Goal: Task Accomplishment & Management: Complete application form

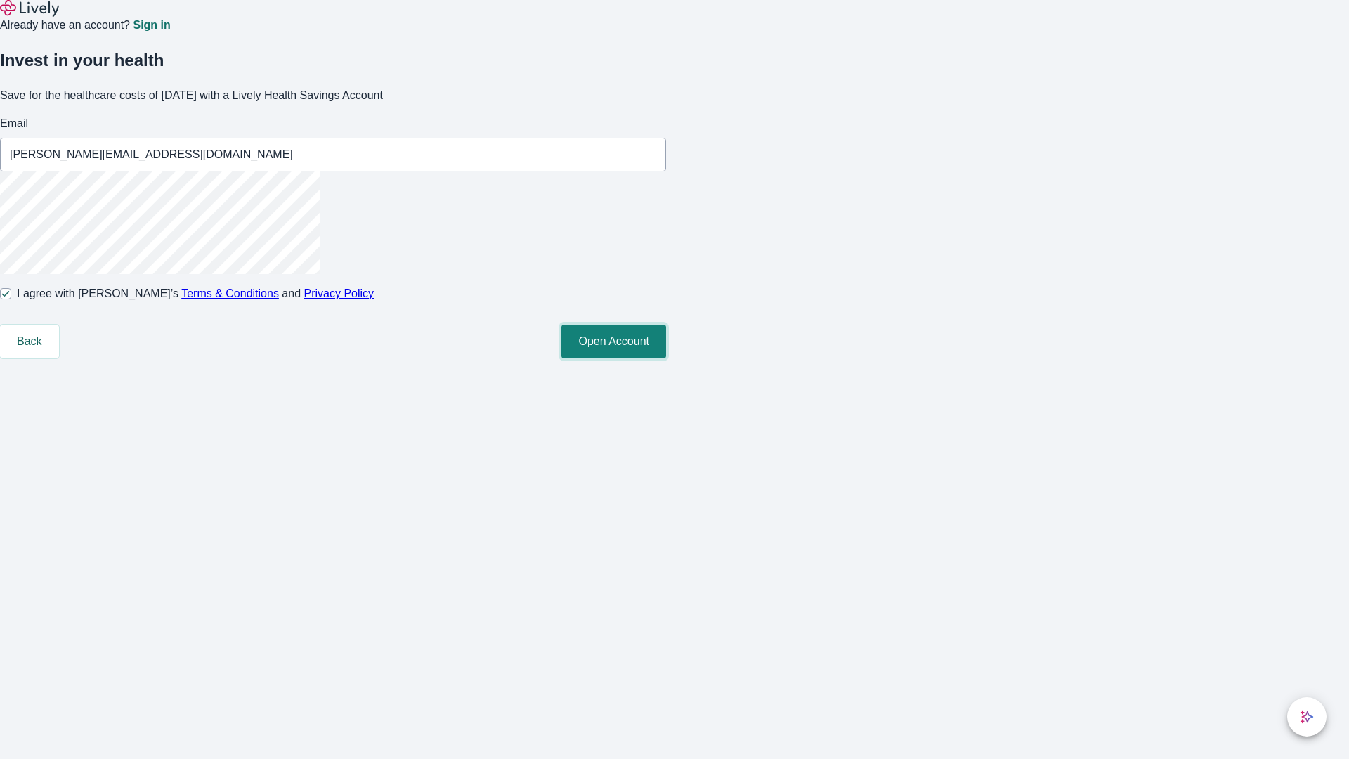
click at [666, 358] on button "Open Account" at bounding box center [613, 342] width 105 height 34
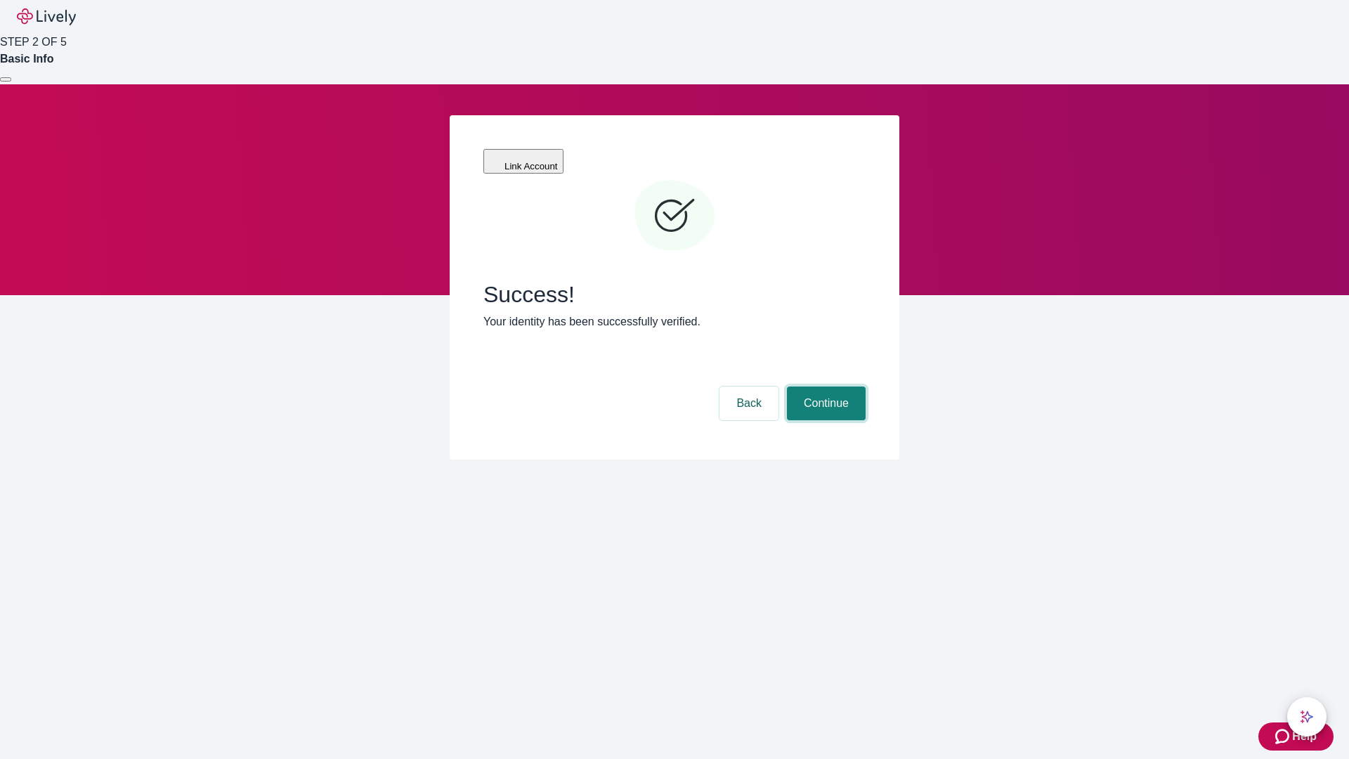
click at [824, 386] on button "Continue" at bounding box center [826, 403] width 79 height 34
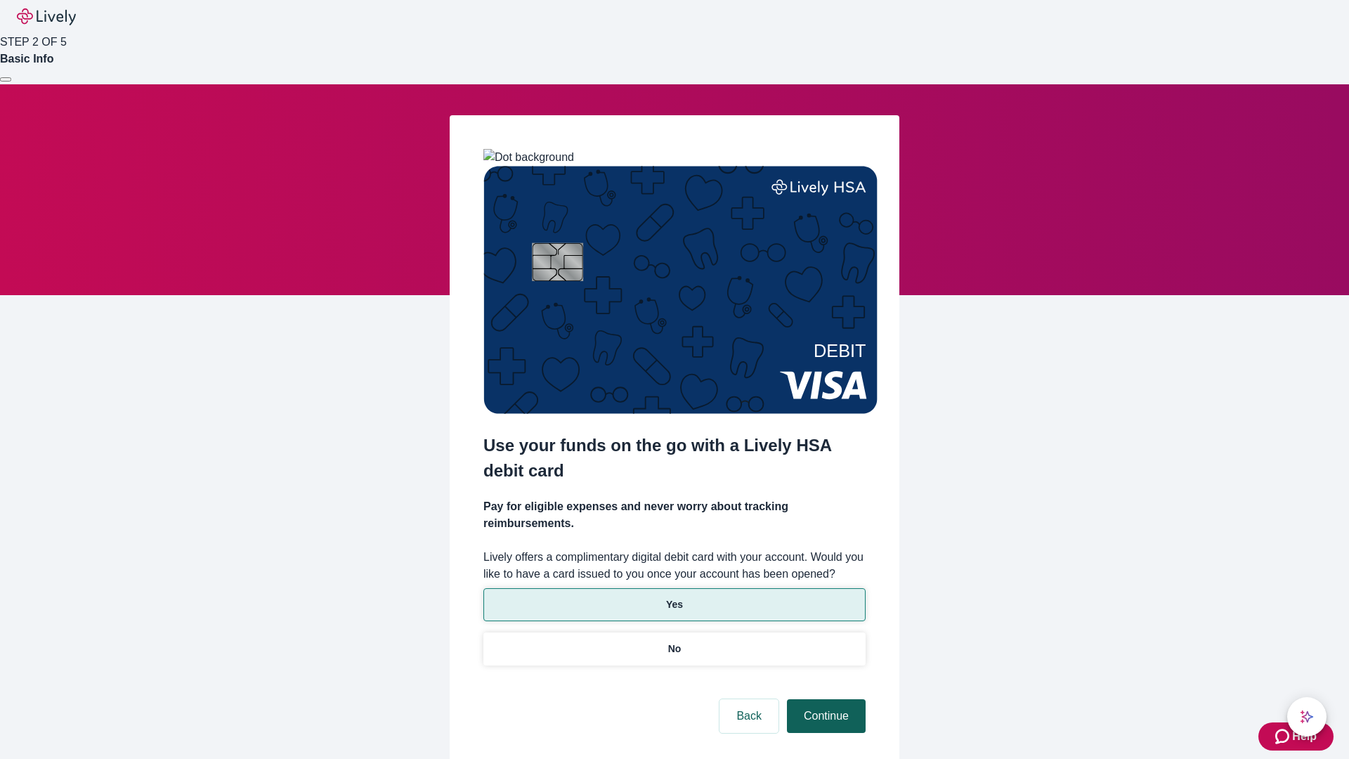
click at [674, 597] on p "Yes" at bounding box center [674, 604] width 17 height 15
click at [824, 699] on button "Continue" at bounding box center [826, 716] width 79 height 34
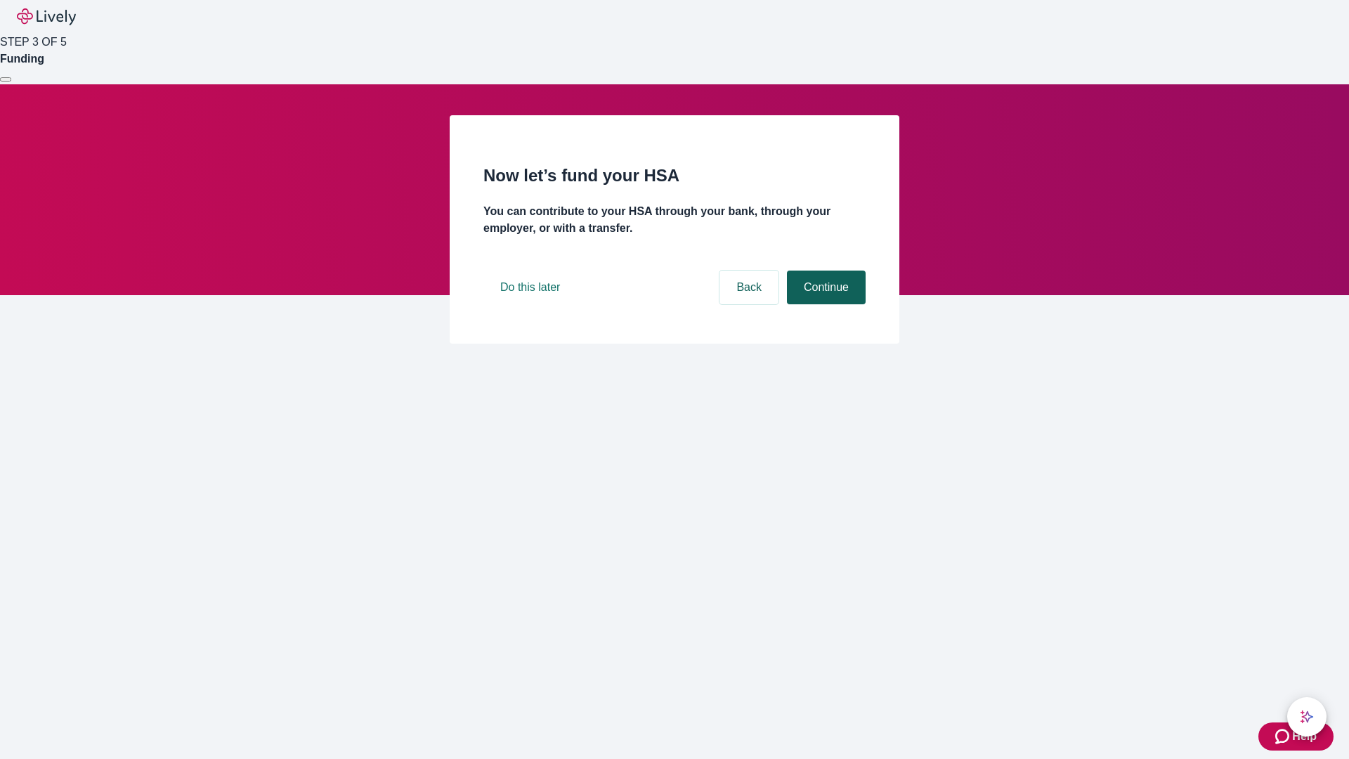
click at [824, 304] on button "Continue" at bounding box center [826, 287] width 79 height 34
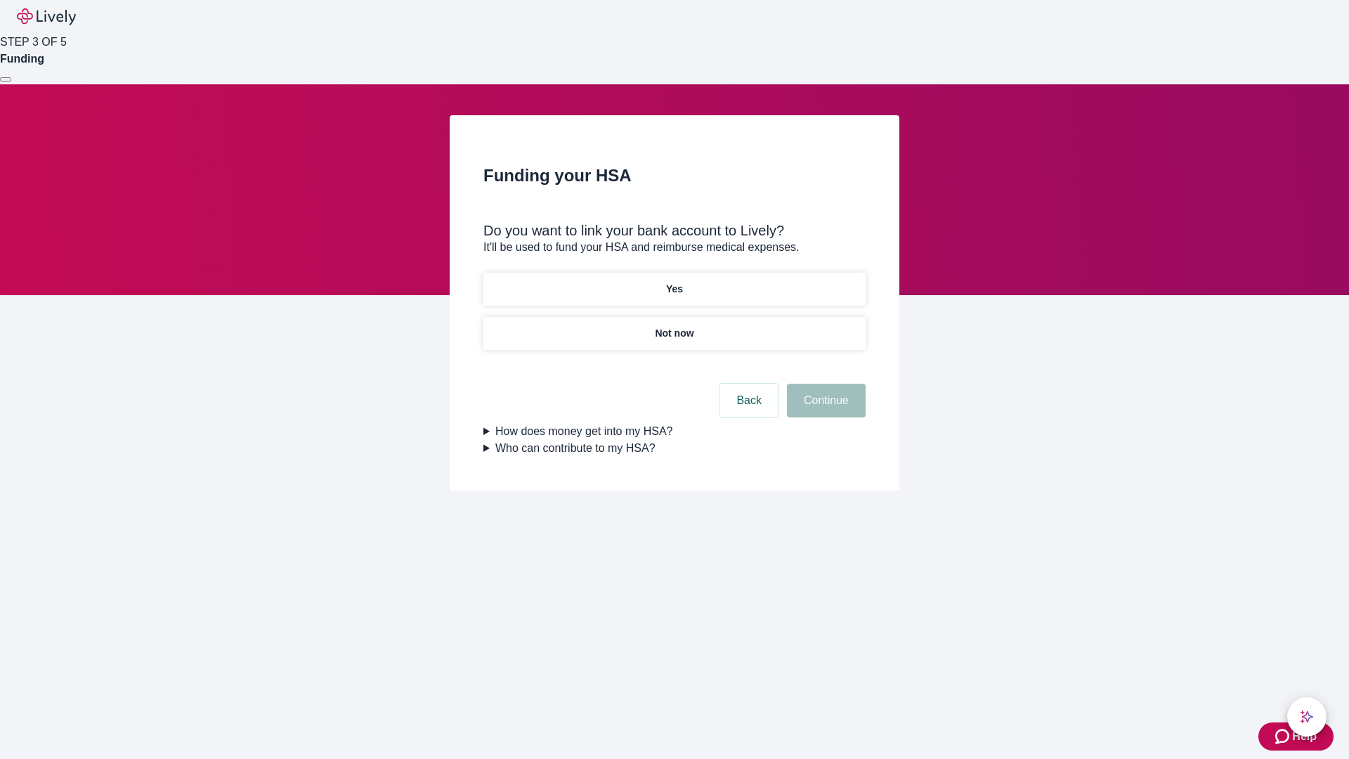
click at [674, 282] on p "Yes" at bounding box center [674, 289] width 17 height 15
click at [824, 384] on button "Continue" at bounding box center [826, 401] width 79 height 34
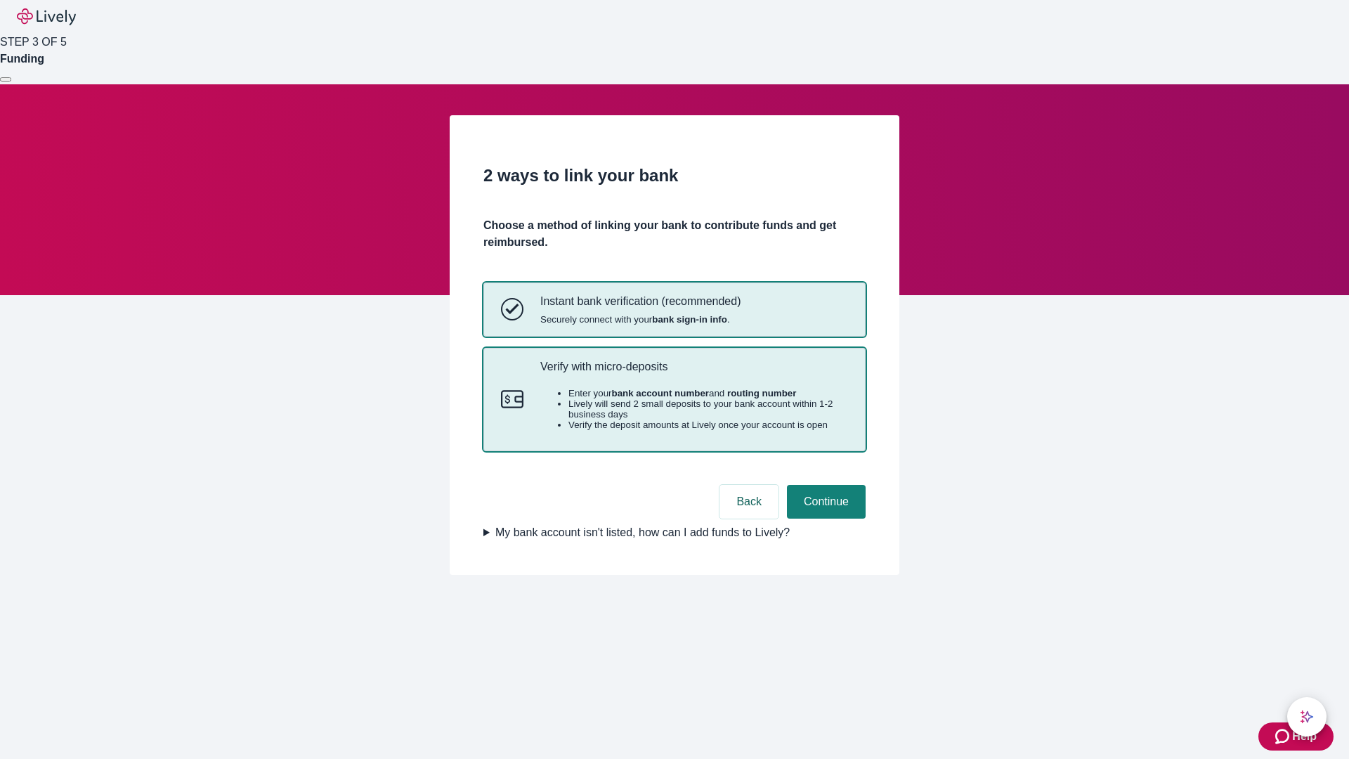
click at [693, 373] on p "Verify with micro-deposits" at bounding box center [694, 366] width 308 height 13
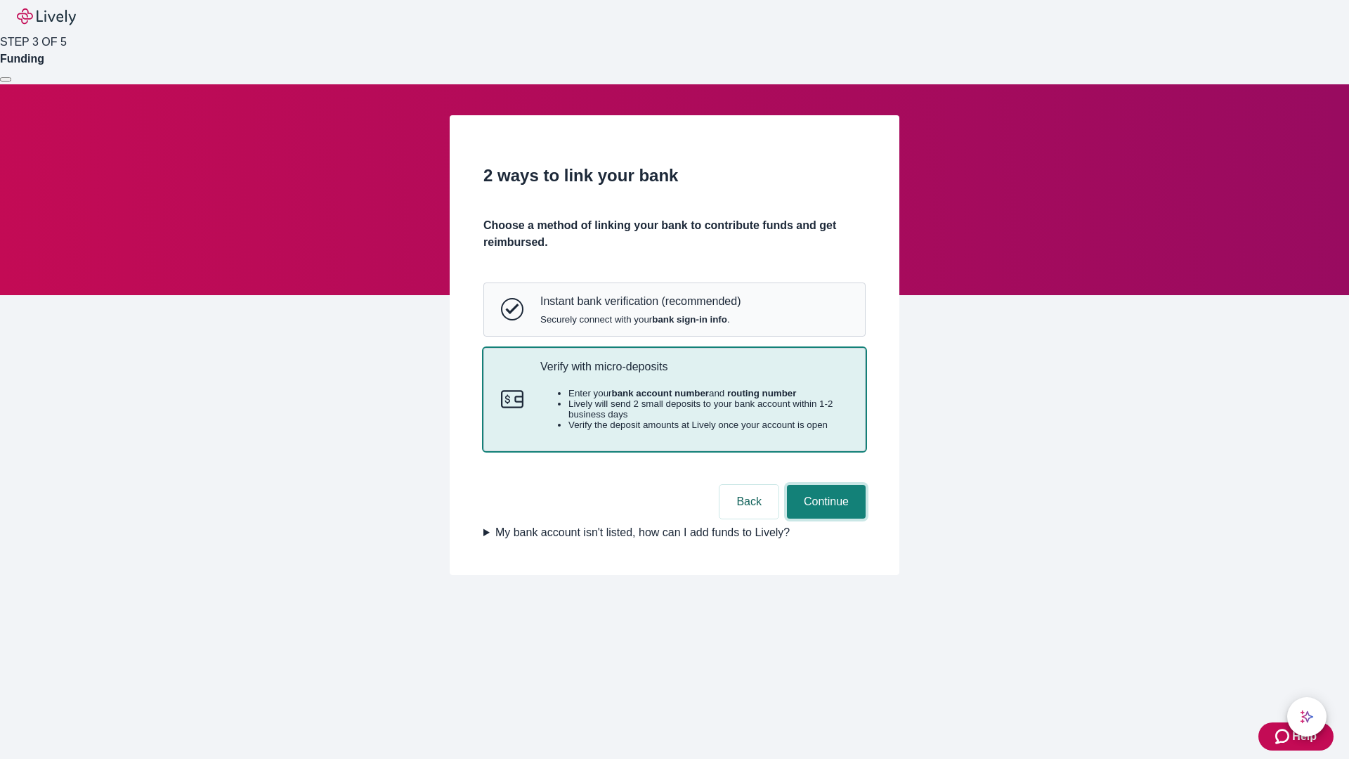
click at [824, 518] on button "Continue" at bounding box center [826, 502] width 79 height 34
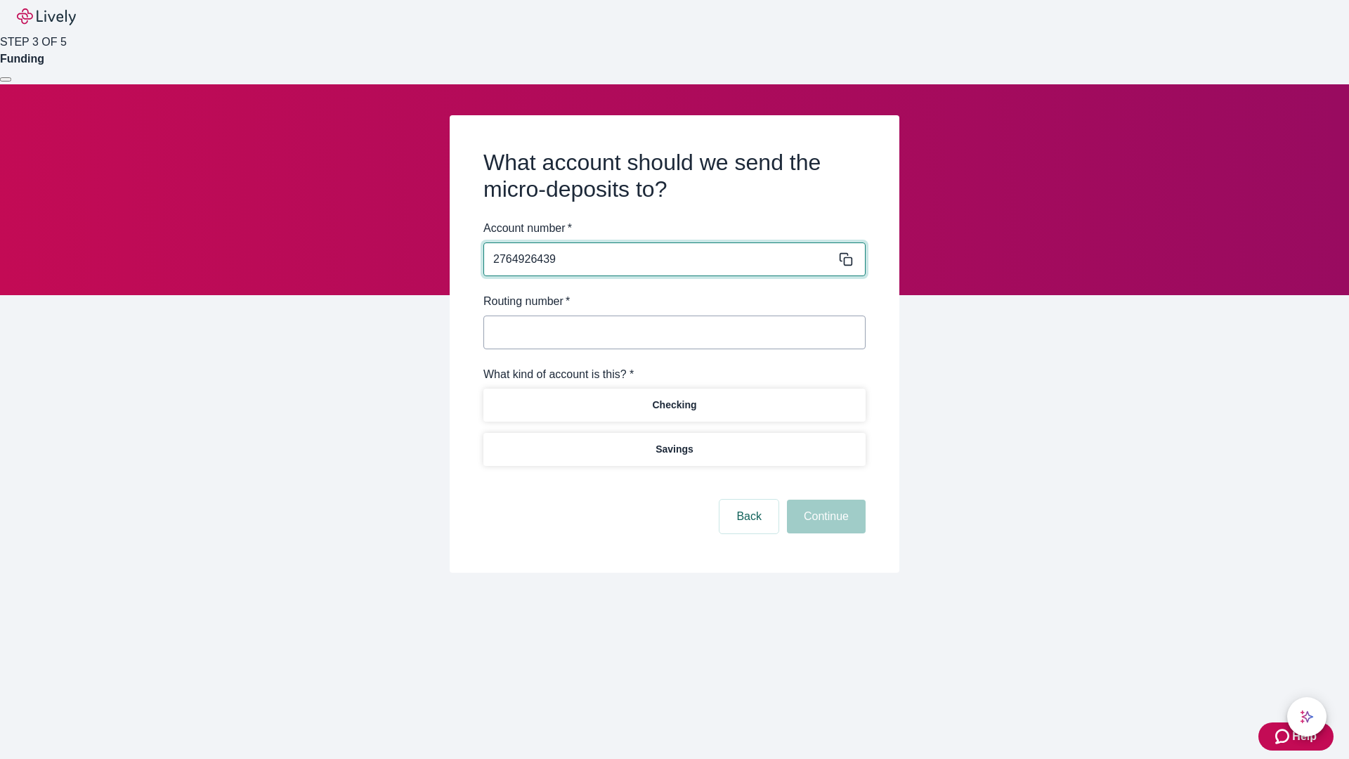
type input "2764926439"
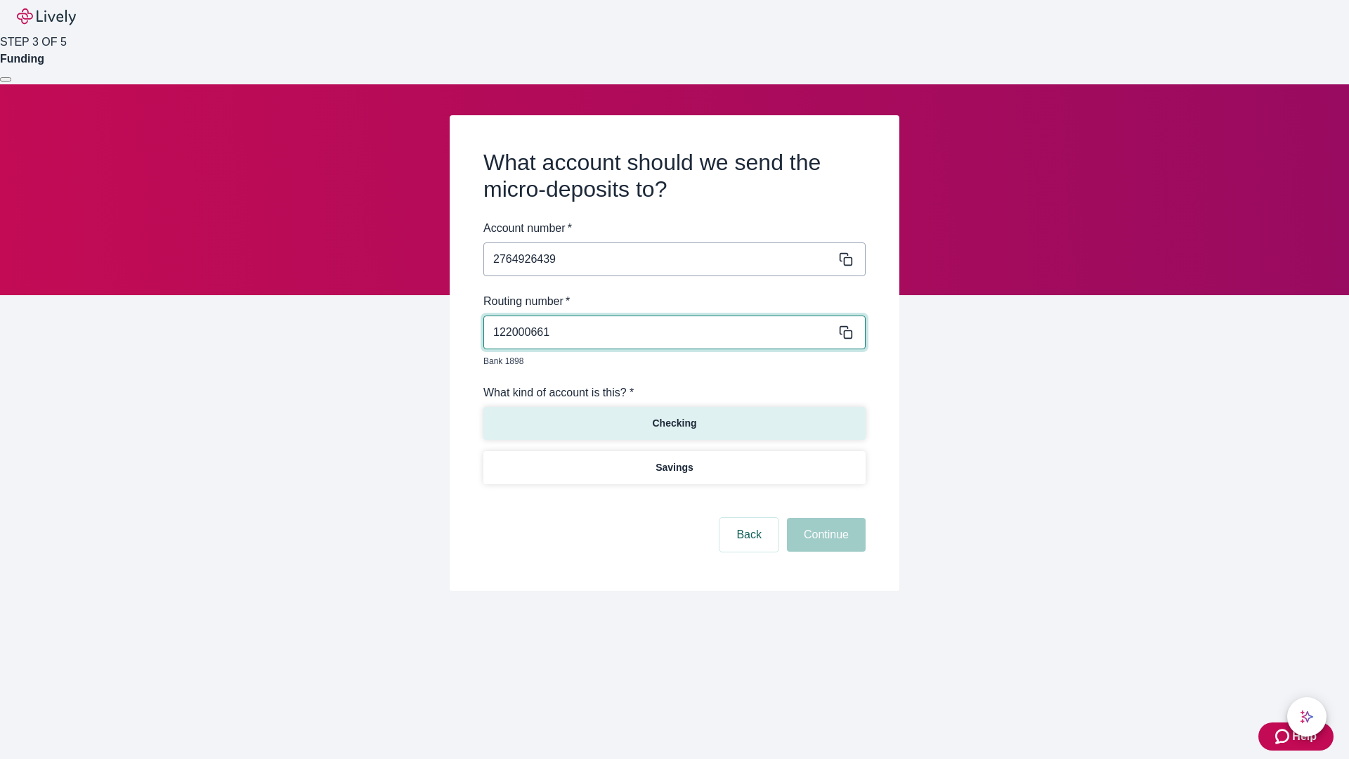
type input "122000661"
click at [674, 416] on p "Checking" at bounding box center [674, 423] width 44 height 15
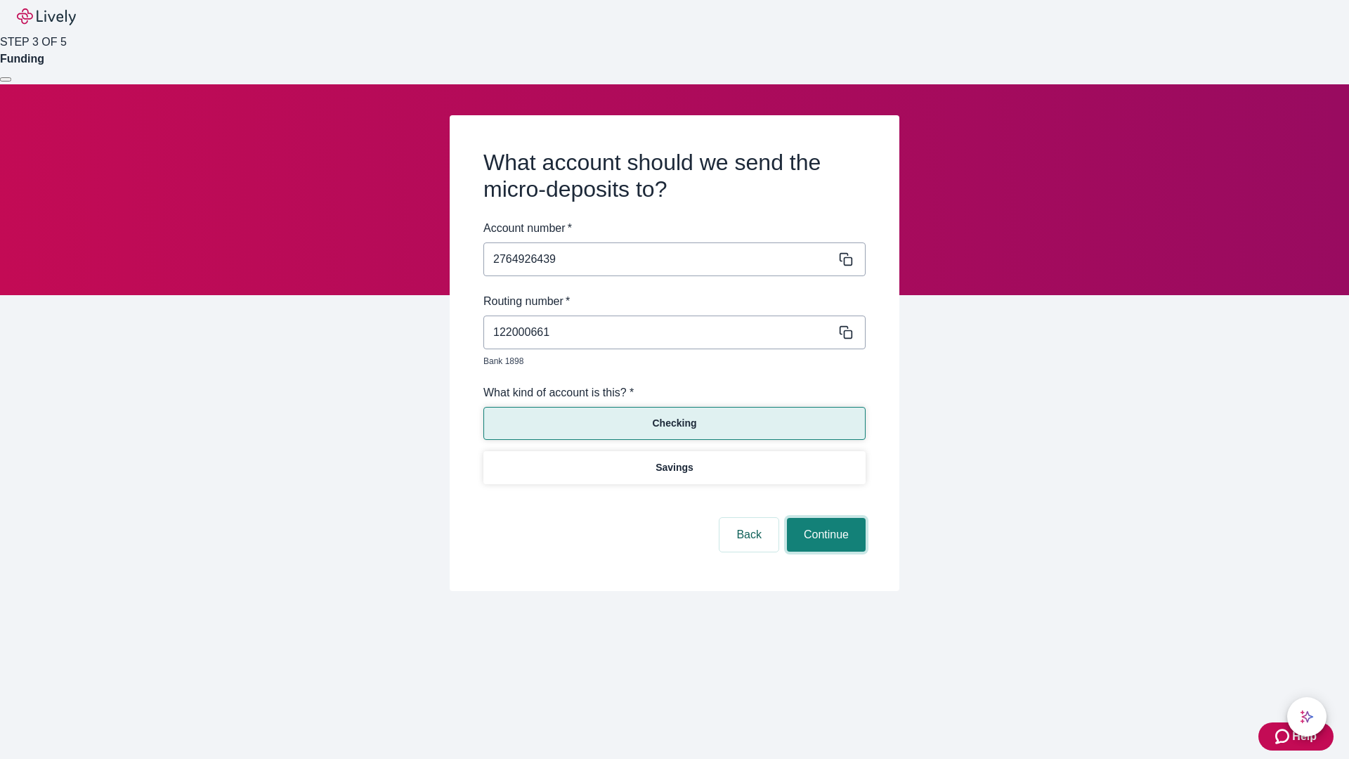
click at [824, 518] on button "Continue" at bounding box center [826, 535] width 79 height 34
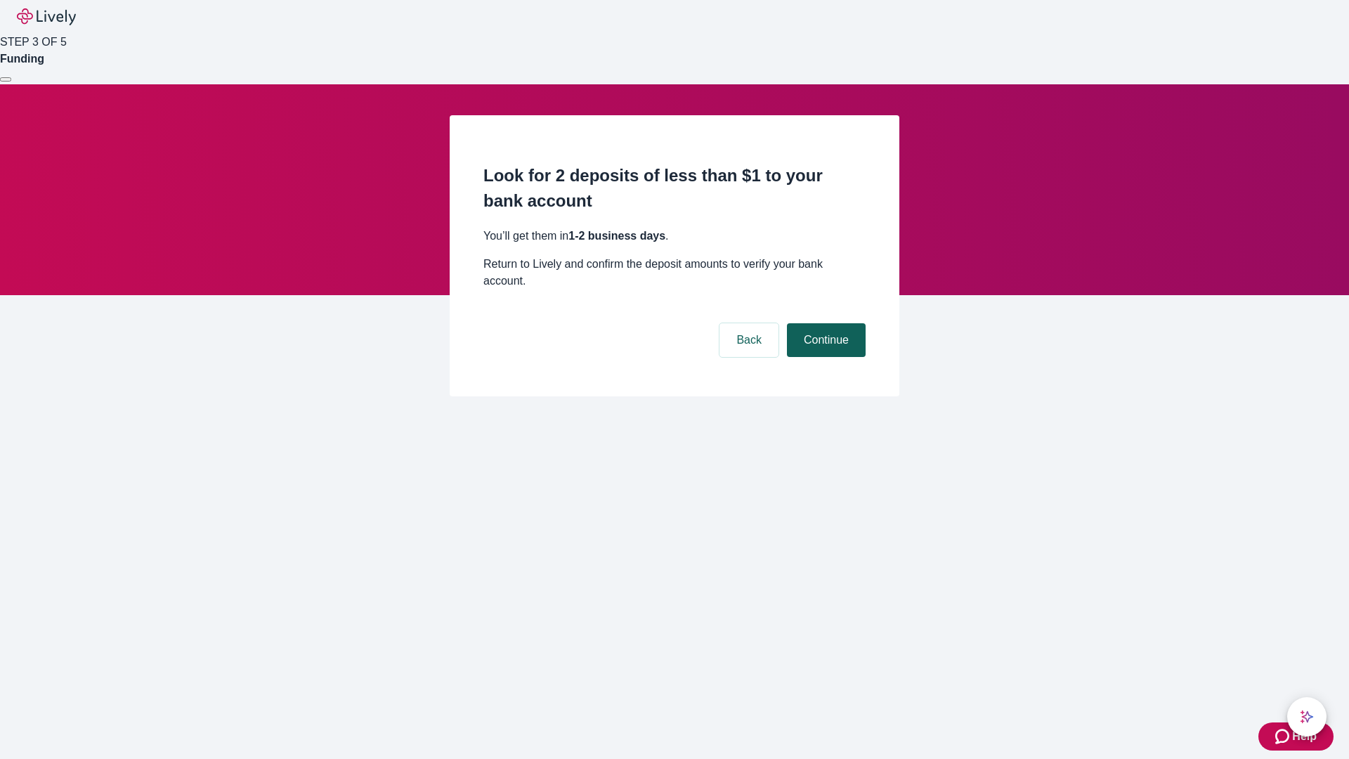
click at [824, 323] on button "Continue" at bounding box center [826, 340] width 79 height 34
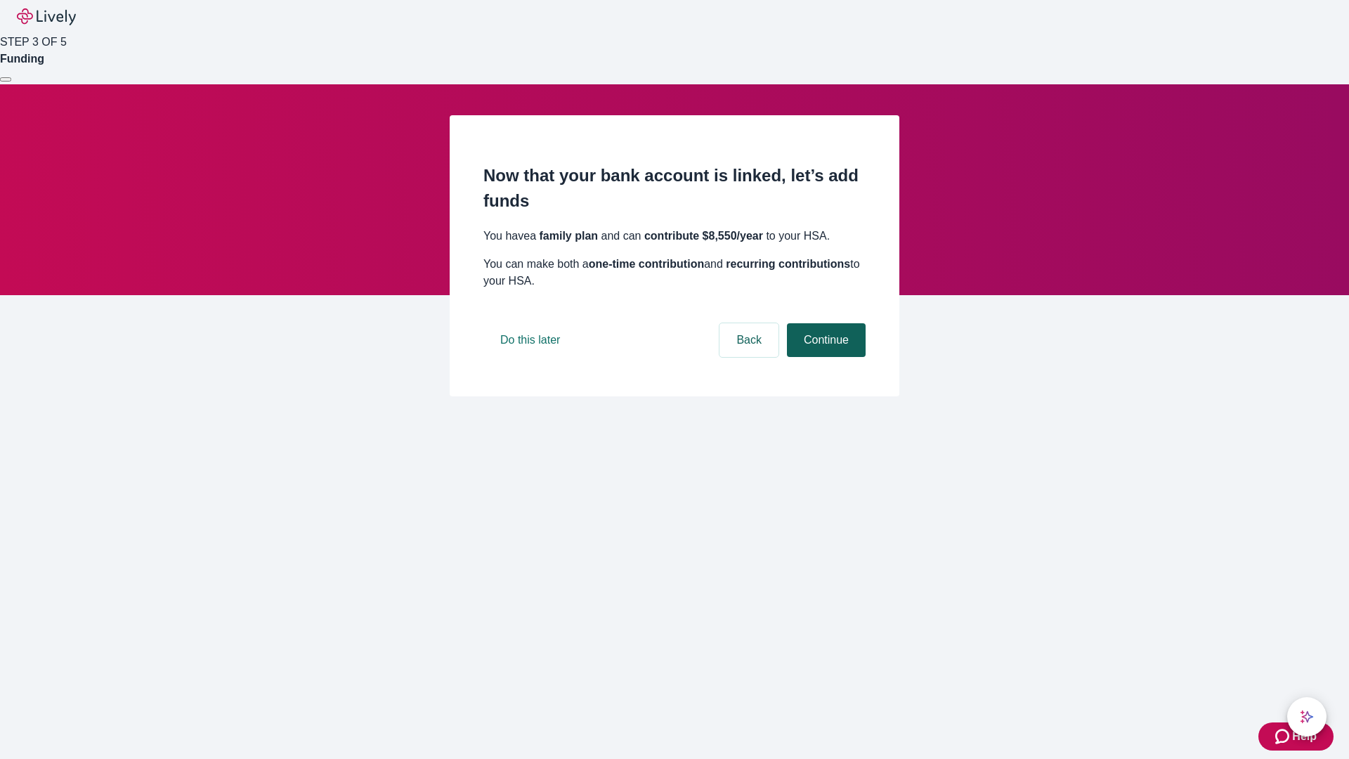
click at [824, 357] on button "Continue" at bounding box center [826, 340] width 79 height 34
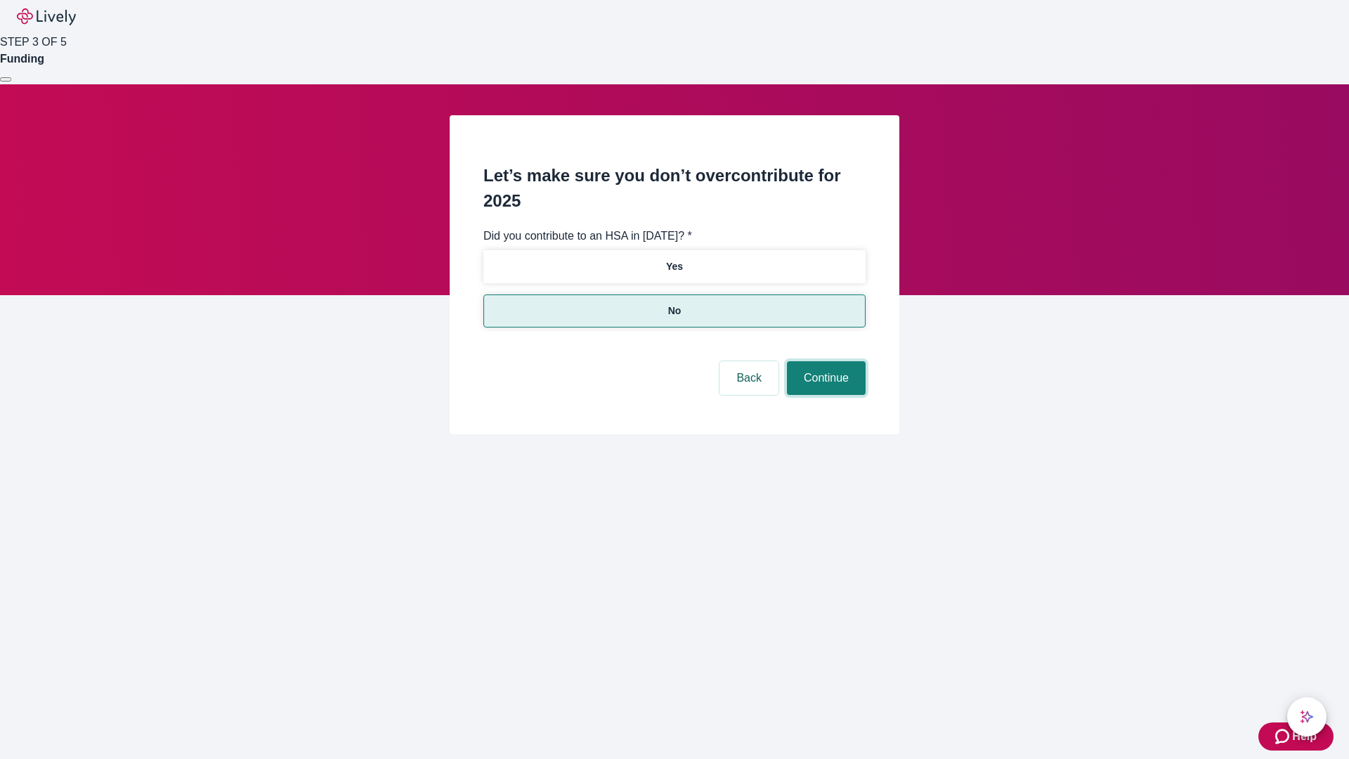
click at [824, 361] on button "Continue" at bounding box center [826, 378] width 79 height 34
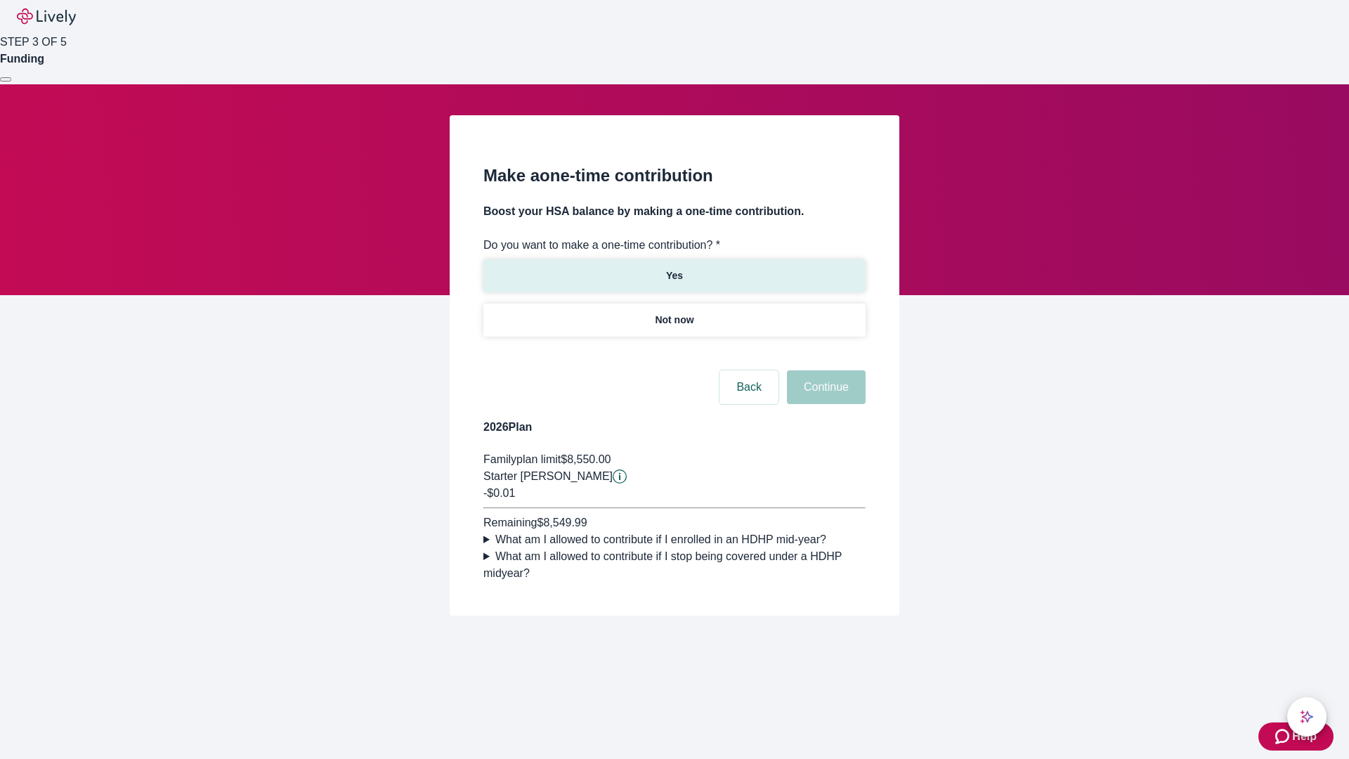
click at [674, 268] on p "Yes" at bounding box center [674, 275] width 17 height 15
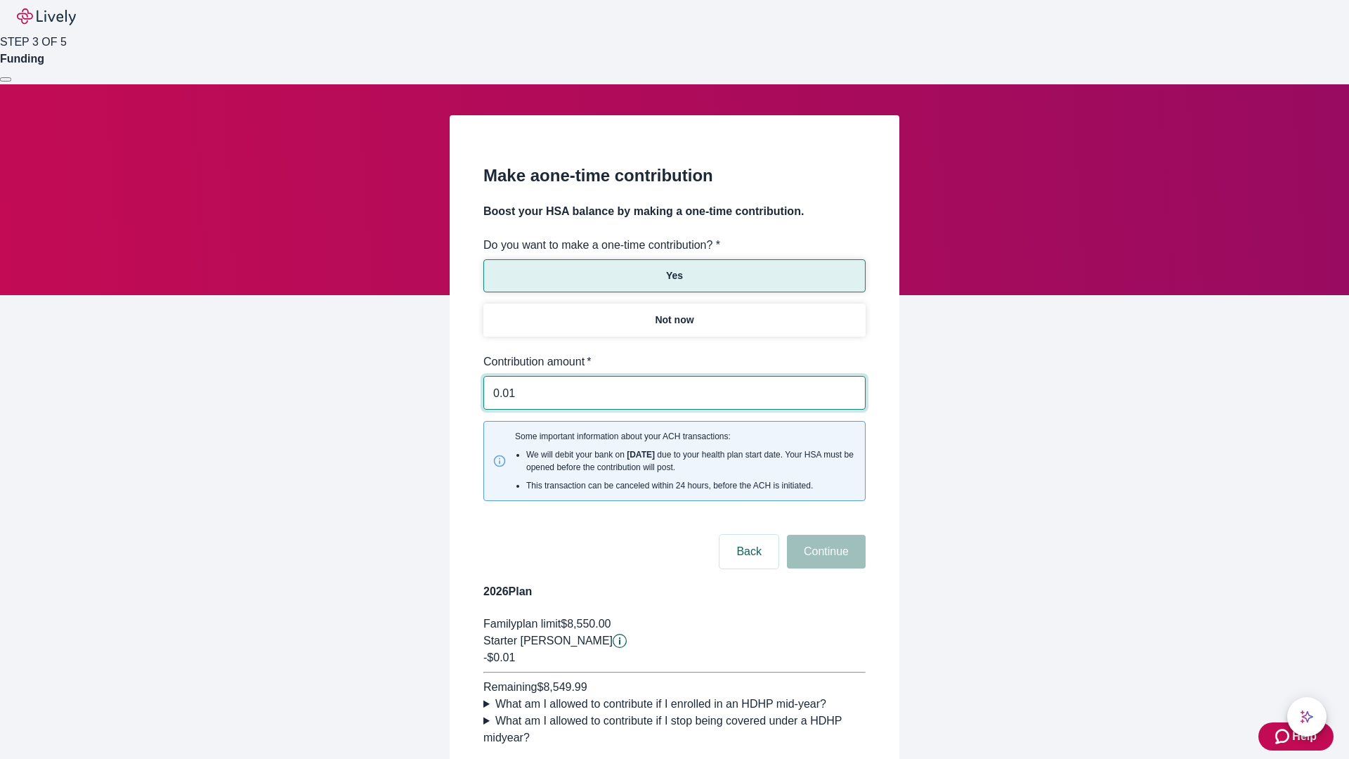
type input "0.01"
click at [824, 535] on button "Continue" at bounding box center [826, 552] width 79 height 34
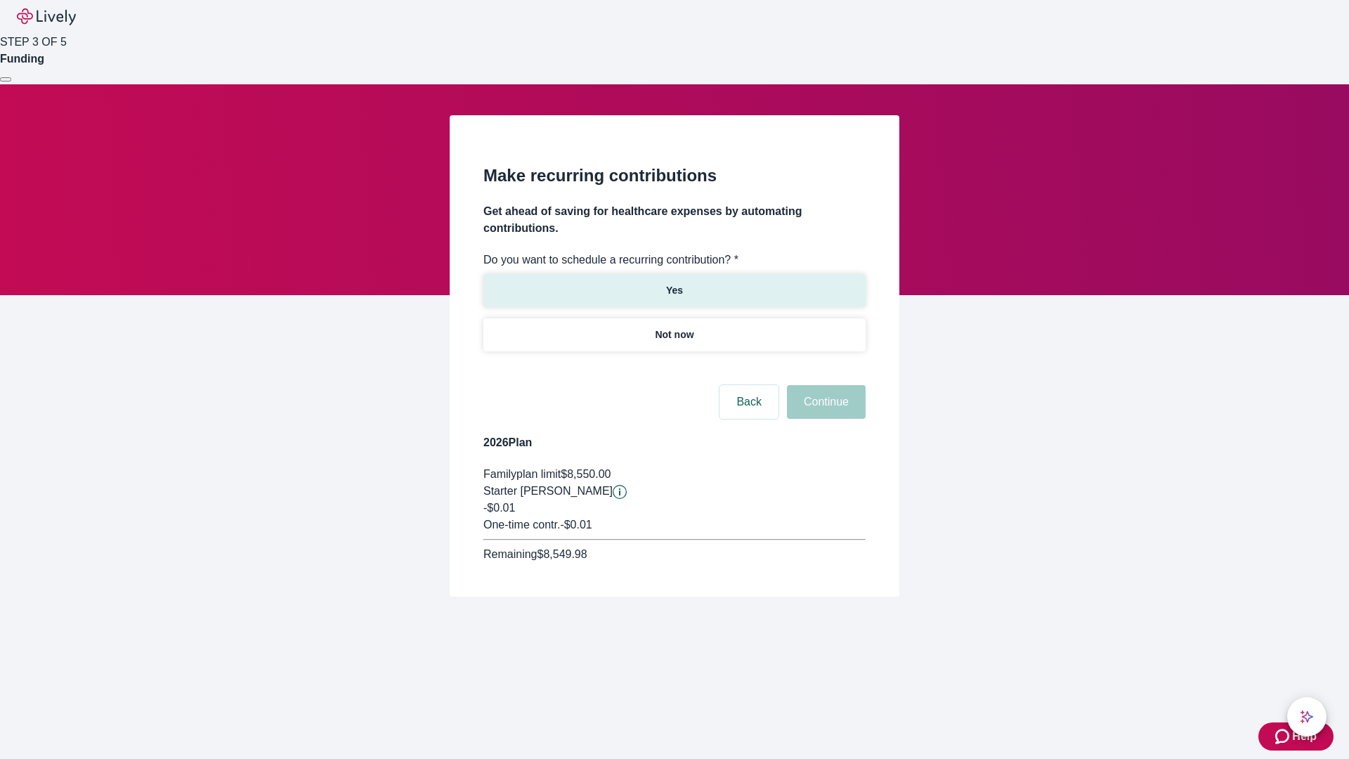
click at [674, 283] on p "Yes" at bounding box center [674, 290] width 17 height 15
click at [674, 368] on body "Help STEP 3 OF 5 Funding Make recurring contributions Get ahead of saving for h…" at bounding box center [674, 332] width 1349 height 664
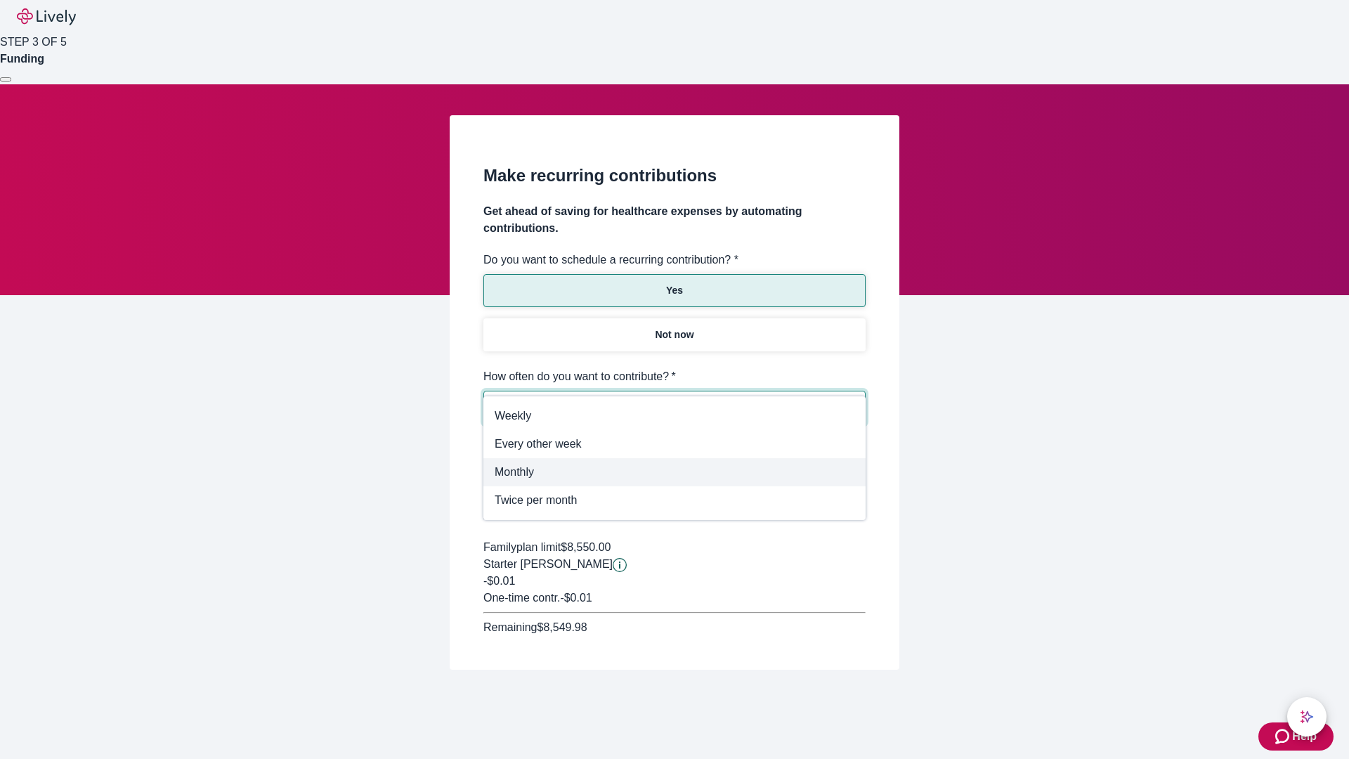
click at [674, 472] on span "Monthly" at bounding box center [675, 472] width 360 height 17
type input "Monthly"
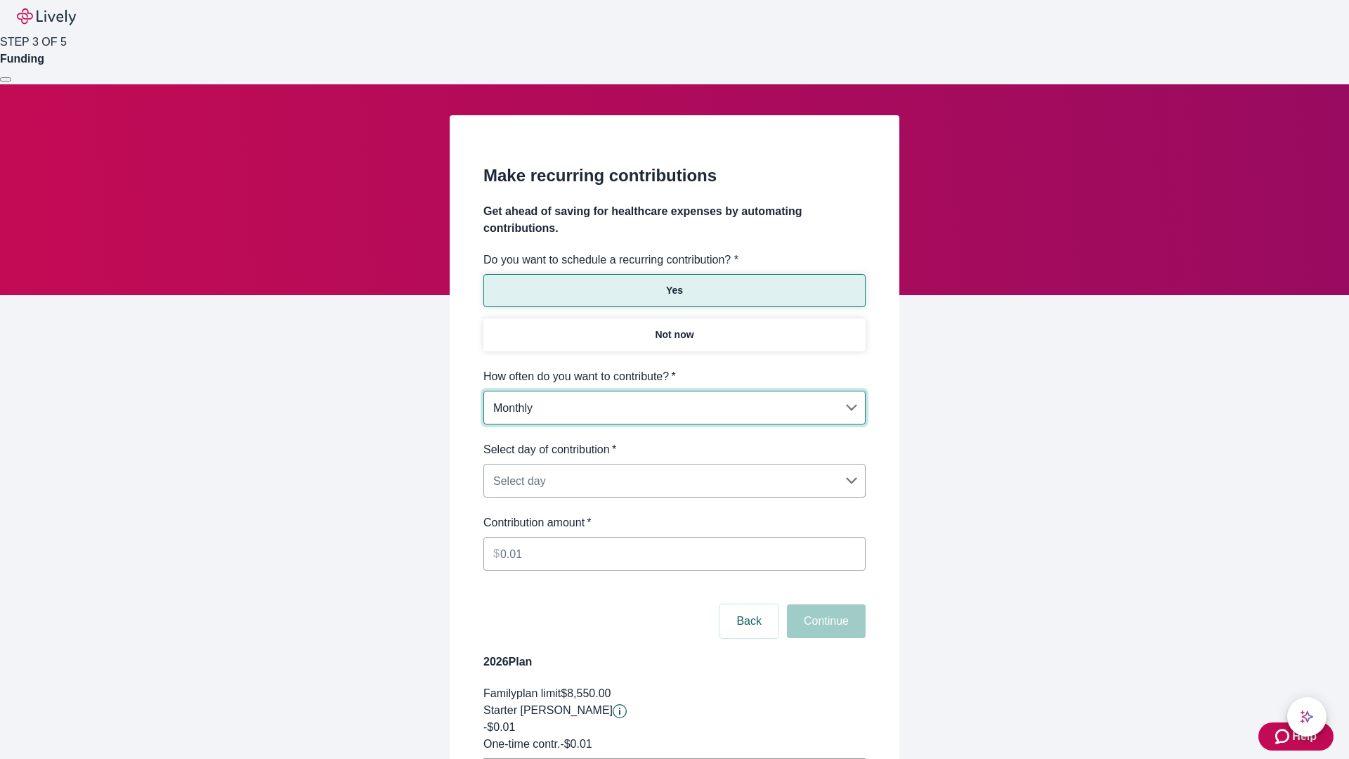
click at [674, 441] on body "Help STEP 3 OF 5 Funding Make recurring contributions Get ahead of saving for h…" at bounding box center [674, 441] width 1349 height 883
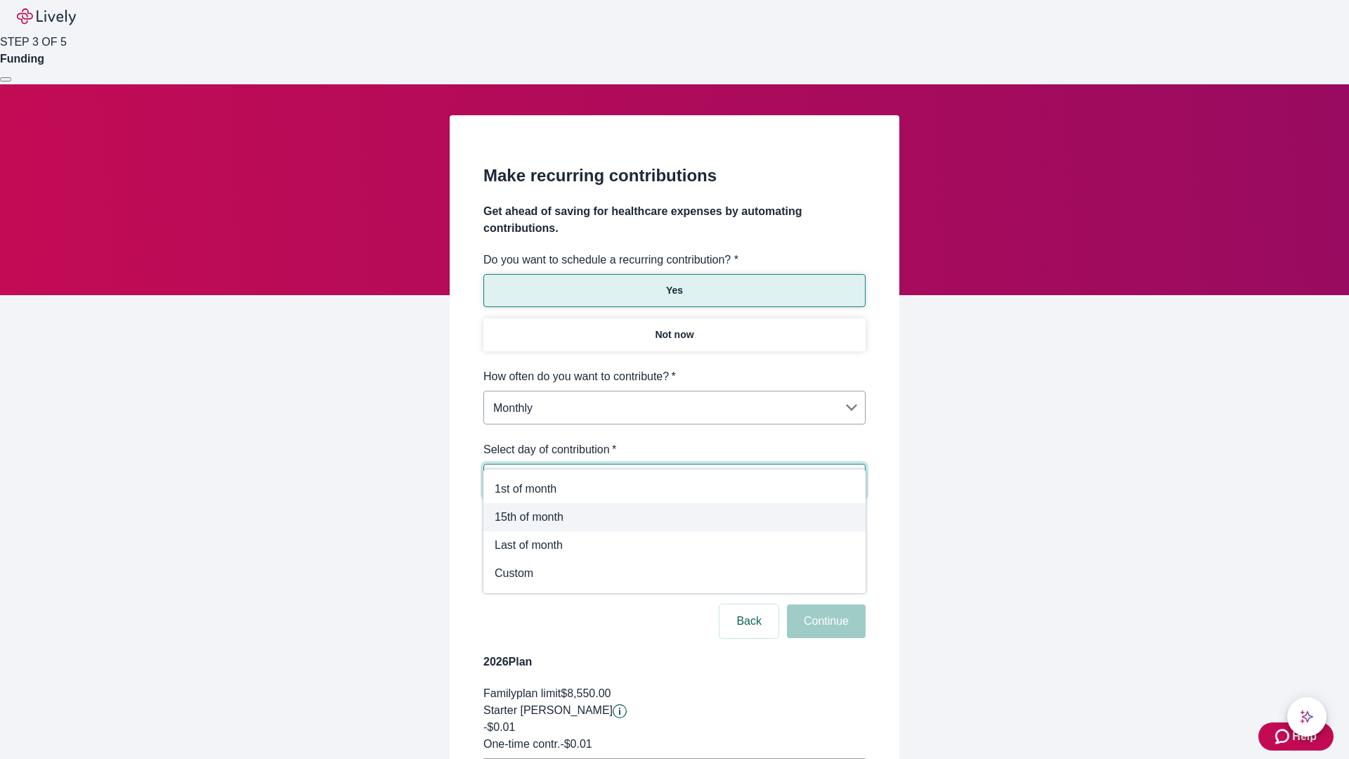
click at [674, 517] on span "15th of month" at bounding box center [675, 517] width 360 height 17
type input "Monthly15th"
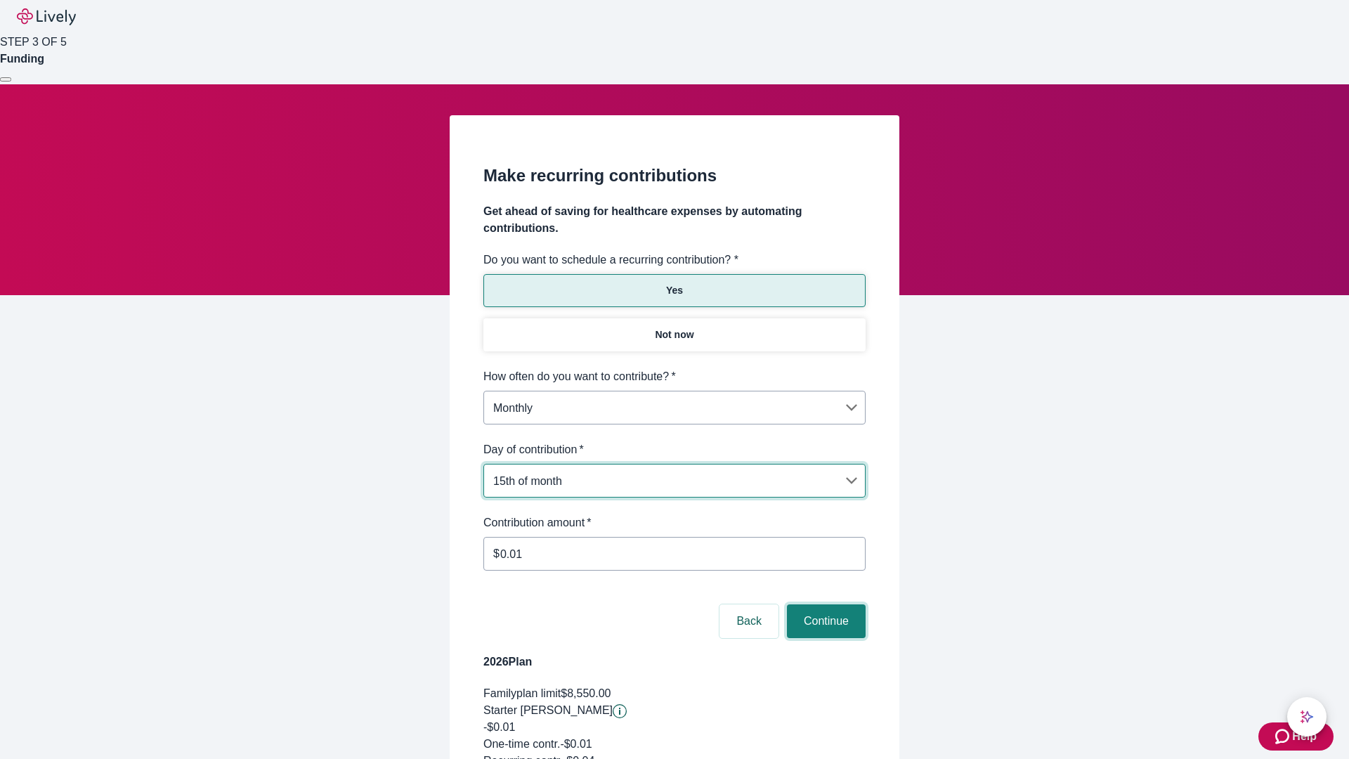
click at [824, 604] on button "Continue" at bounding box center [826, 621] width 79 height 34
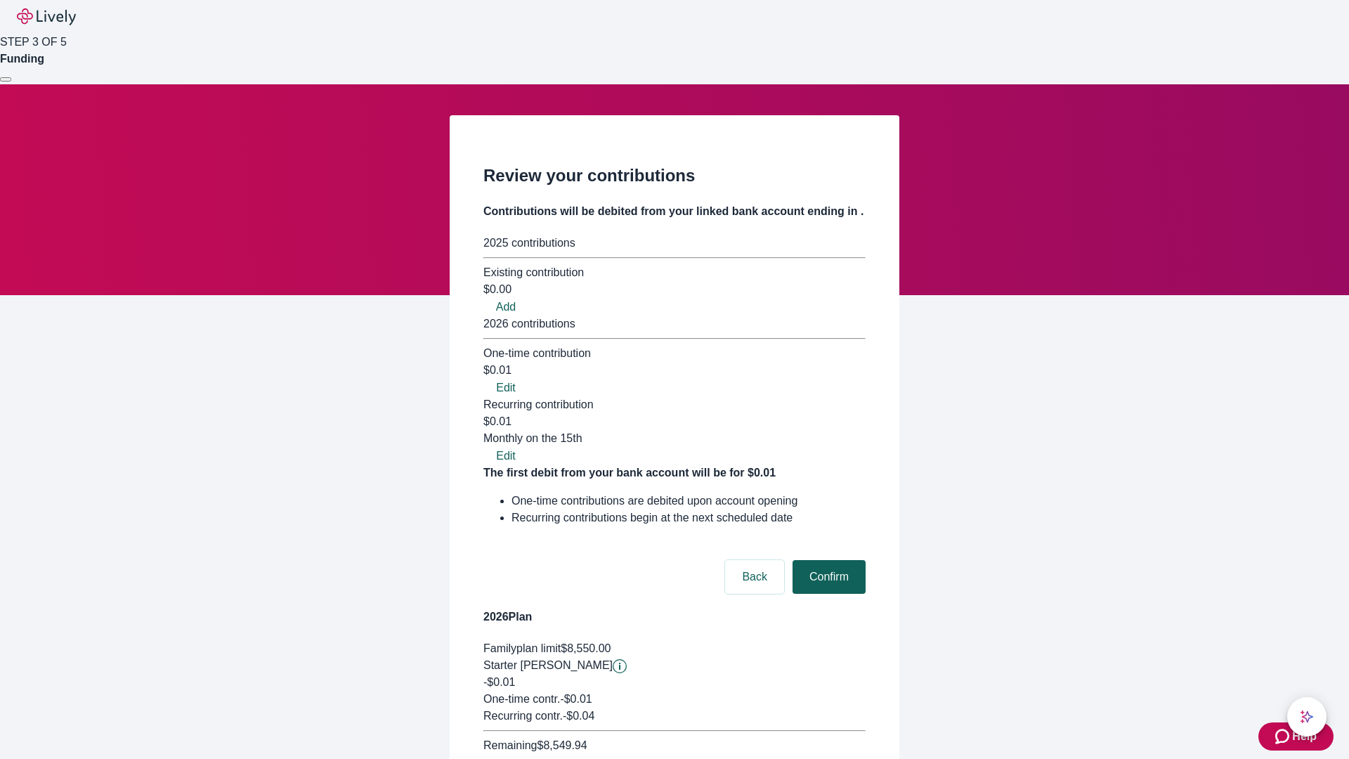
click at [827, 560] on button "Confirm" at bounding box center [828, 577] width 73 height 34
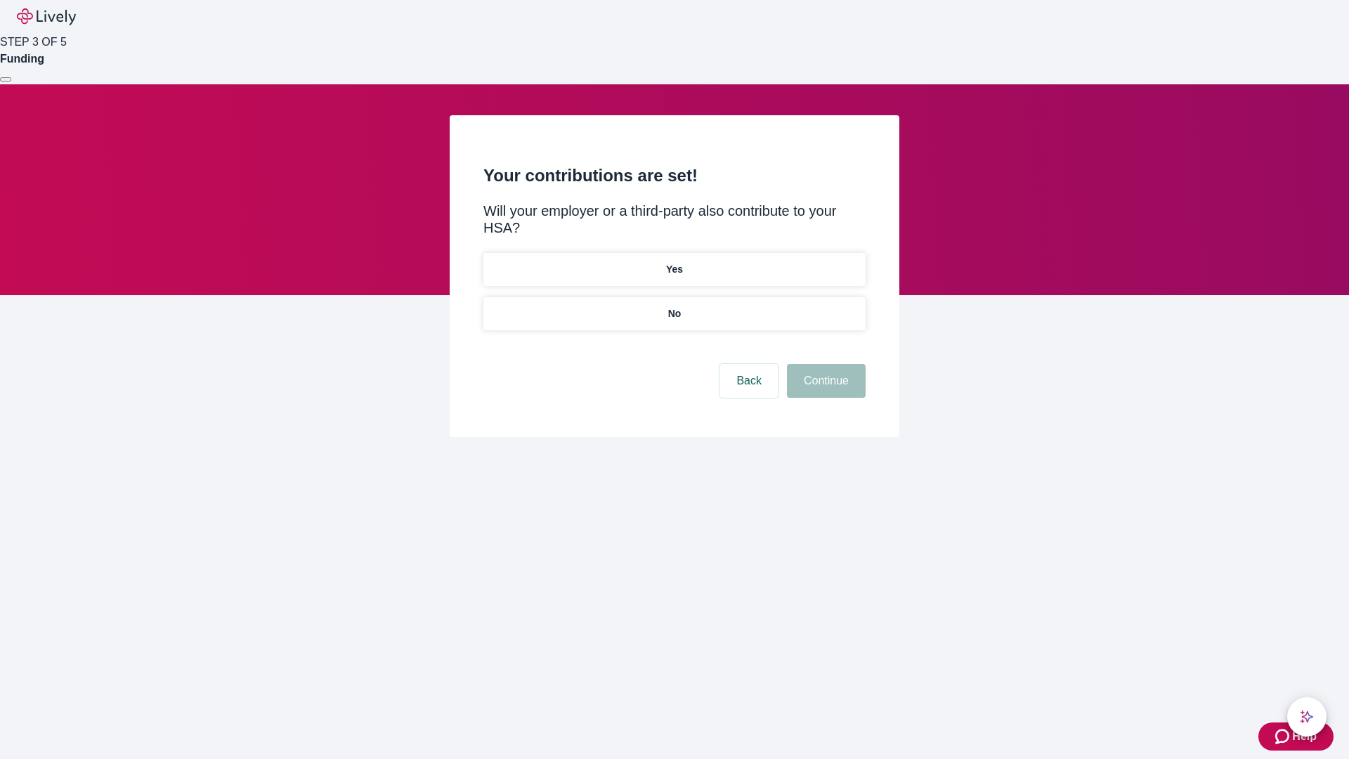
click at [674, 262] on p "Yes" at bounding box center [674, 269] width 17 height 15
click at [824, 364] on button "Continue" at bounding box center [826, 381] width 79 height 34
